Goal: Submit feedback/report problem: Submit feedback/report problem

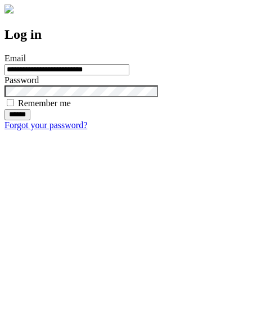
type input "**********"
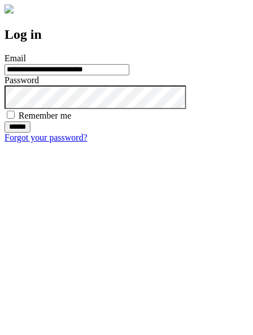
click at [30, 133] on input "******" at bounding box center [18, 127] width 26 height 11
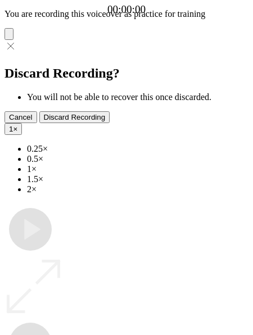
type input "**********"
